Goal: Information Seeking & Learning: Learn about a topic

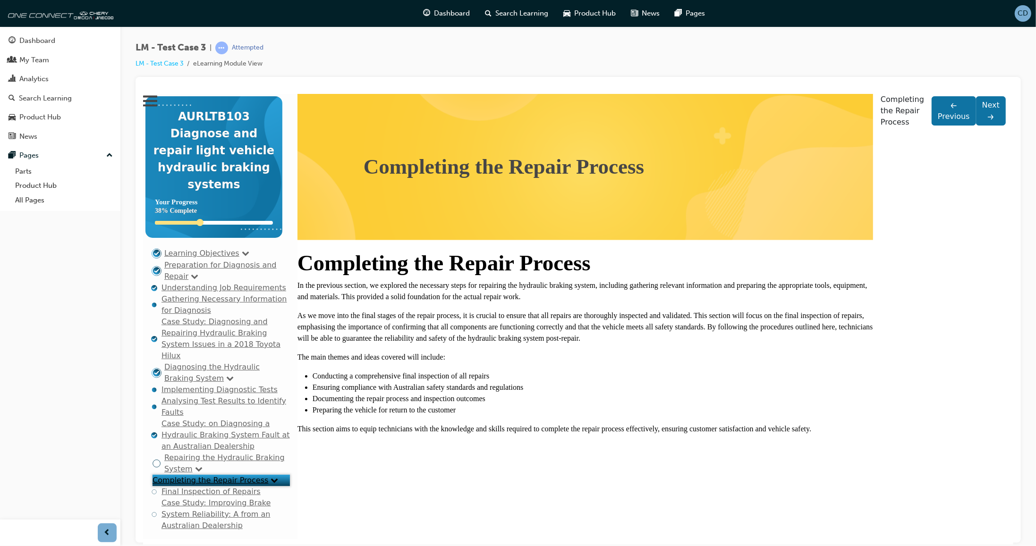
click at [204, 252] on link "Learning Objectives" at bounding box center [201, 252] width 75 height 9
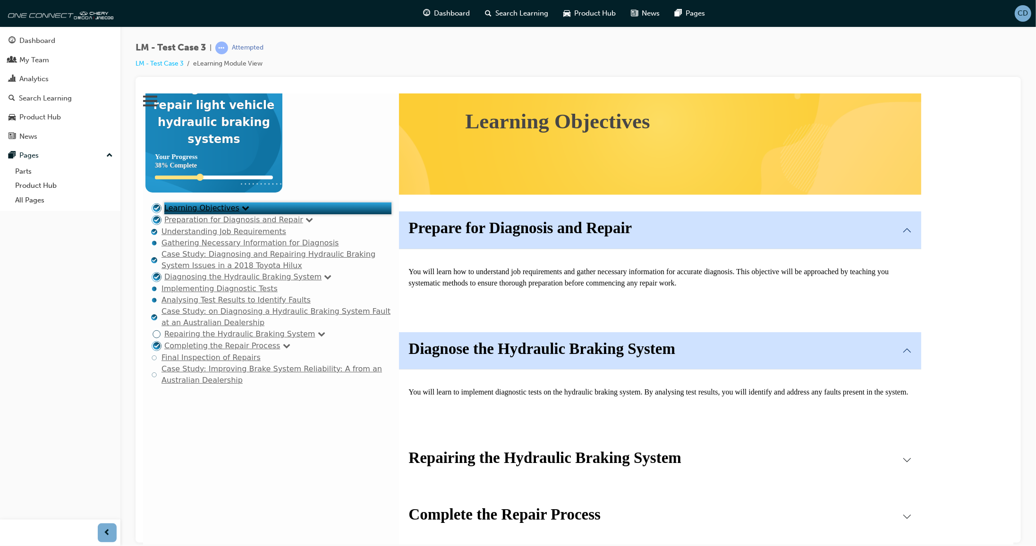
scroll to position [174, 0]
click at [493, 386] on p "You will learn to implement diagnostic tests on the hydraulic braking system. B…" at bounding box center [659, 391] width 503 height 11
click at [495, 369] on div "You will learn to implement diagnostic tests on the hydraulic braking system. B…" at bounding box center [660, 395] width 522 height 53
click at [493, 340] on strong "Diagnose the Hydraulic Braking System" at bounding box center [541, 348] width 267 height 17
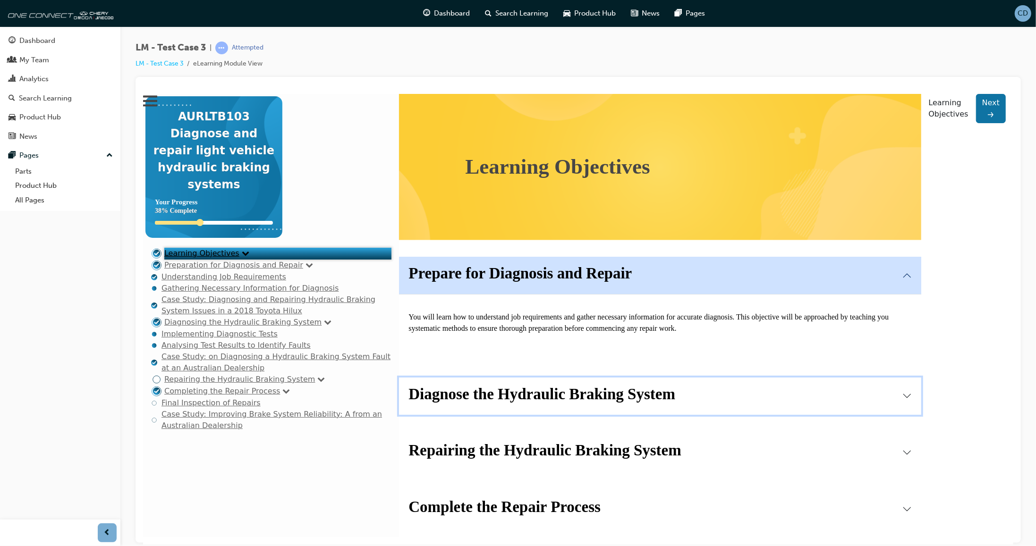
scroll to position [102, 0]
click at [506, 368] on div "Diagnose the Hydraulic Braking System You will learn to implement diagnostic te…" at bounding box center [659, 396] width 533 height 57
click at [485, 265] on strong "Prepare for Diagnosis and Repair" at bounding box center [519, 273] width 223 height 17
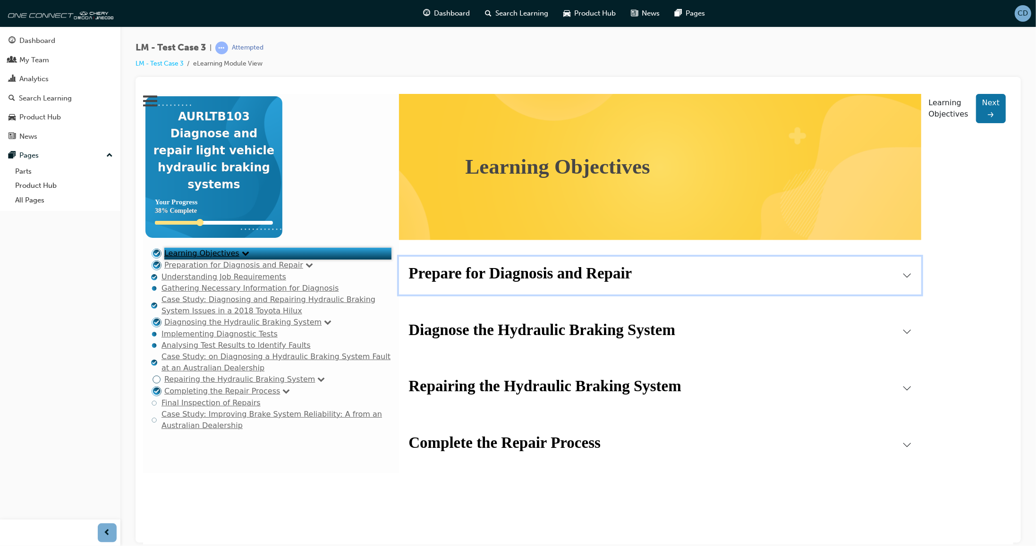
scroll to position [47, 0]
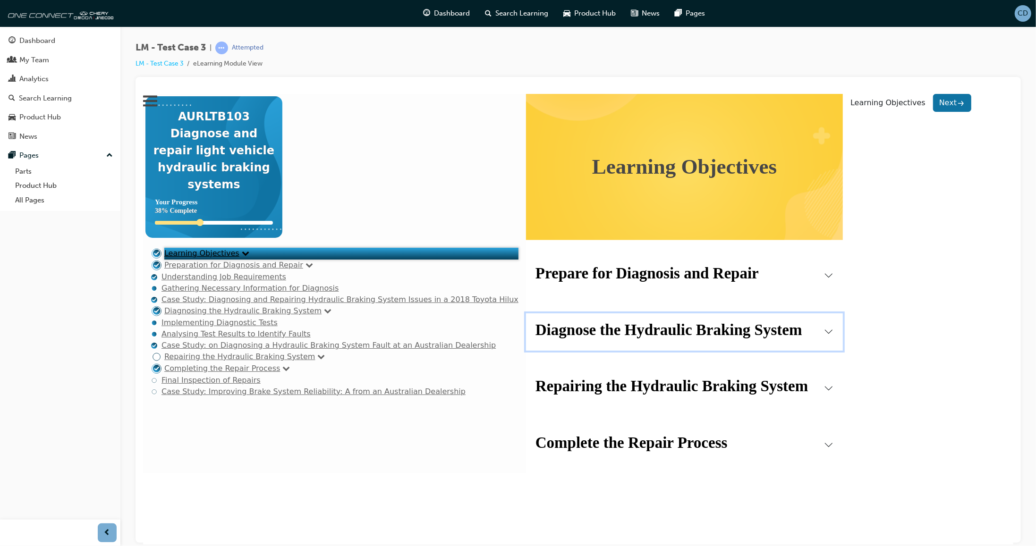
click at [535, 321] on strong "Diagnose the Hydraulic Braking System" at bounding box center [668, 329] width 267 height 17
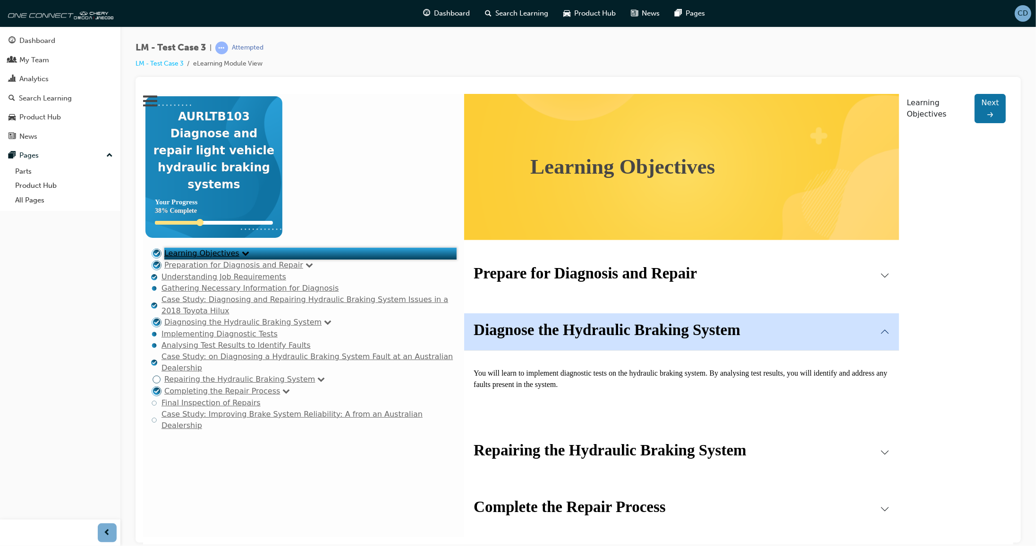
click at [215, 269] on link "Preparation for Diagnosis and Repair" at bounding box center [233, 264] width 139 height 9
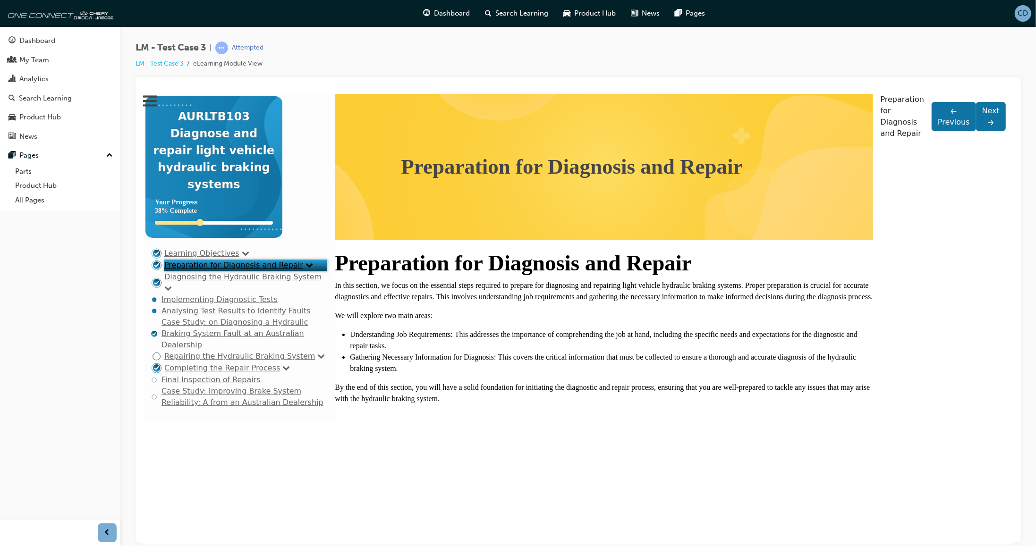
scroll to position [0, 0]
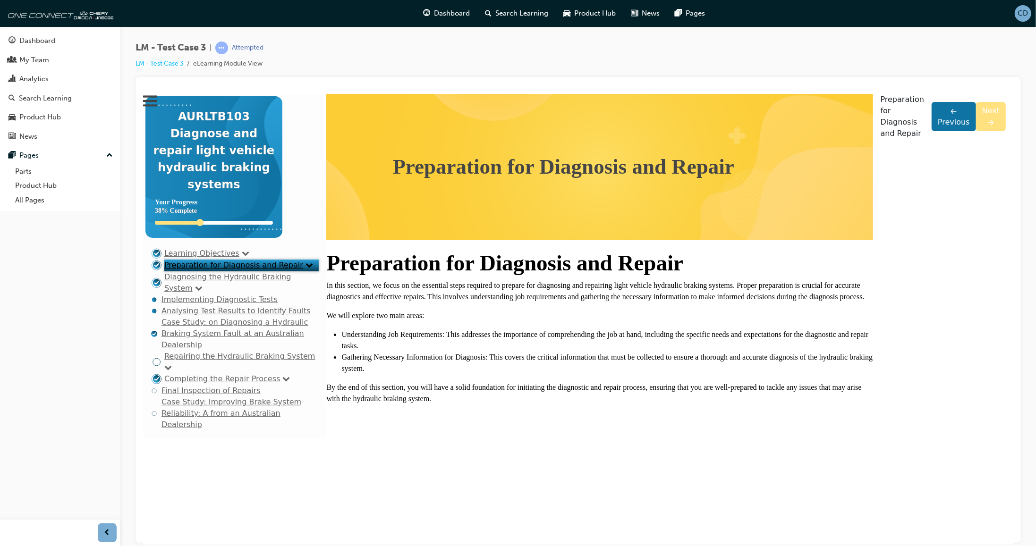
click at [990, 127] on icon at bounding box center [990, 122] width 9 height 9
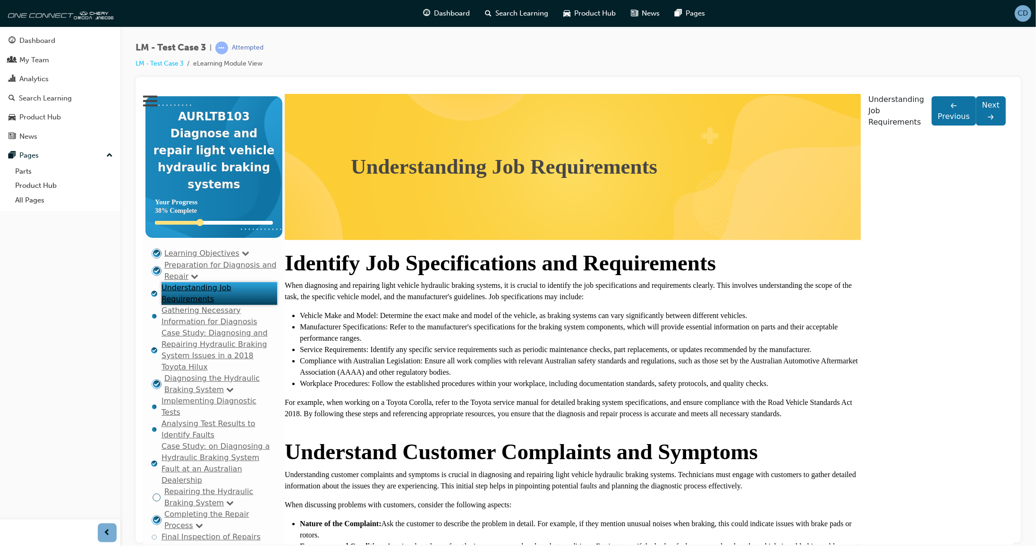
click at [989, 121] on icon at bounding box center [990, 116] width 9 height 9
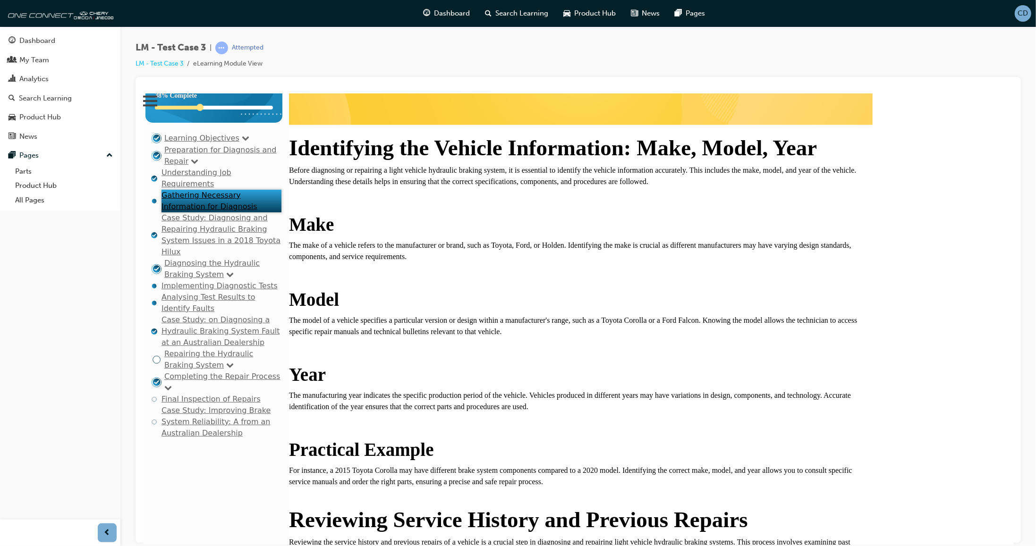
scroll to position [162, 0]
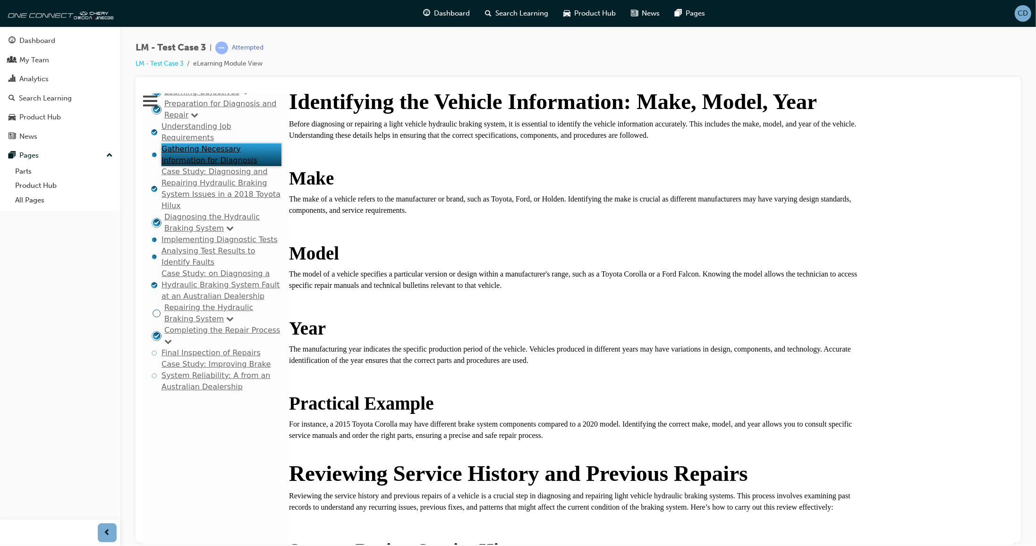
click at [168, 210] on link "Case Study: Diagnosing and Repairing Hydraulic Braking System Issues in a 2018 …" at bounding box center [220, 188] width 119 height 43
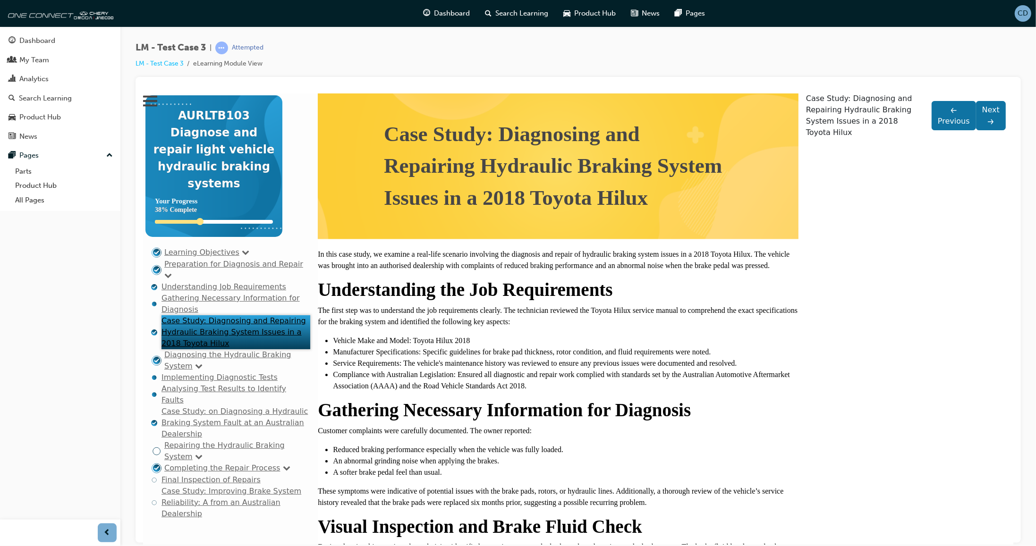
scroll to position [0, 0]
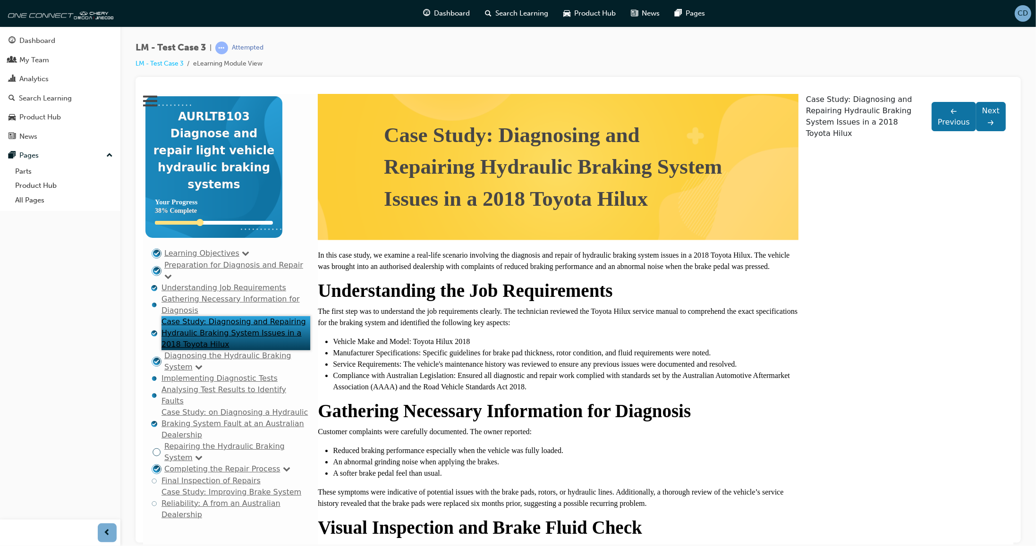
click at [188, 371] on link "Diagnosing the Hydraulic Braking System" at bounding box center [227, 361] width 127 height 20
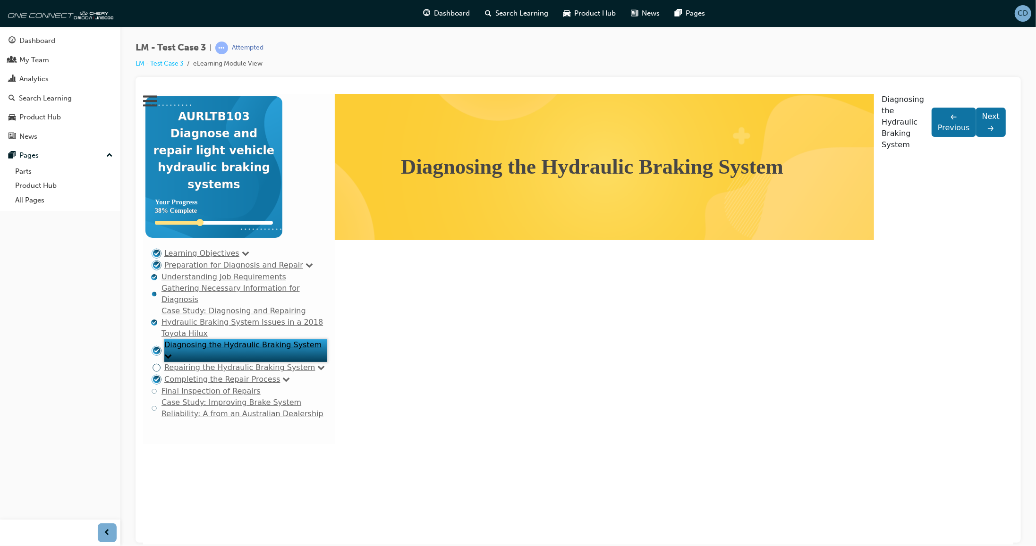
click at [197, 372] on link "Repairing the Hydraulic Braking System" at bounding box center [239, 367] width 151 height 9
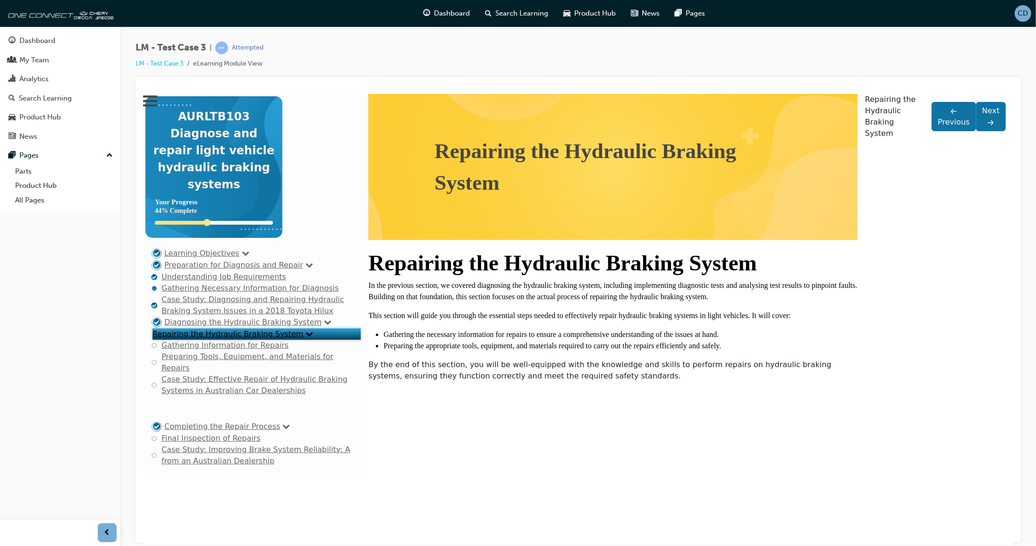
click at [203, 350] on link "Gathering Information for Repairs" at bounding box center [224, 345] width 127 height 9
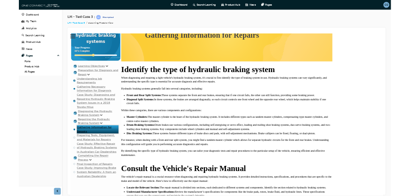
scroll to position [135, 0]
